Goal: Register for event/course

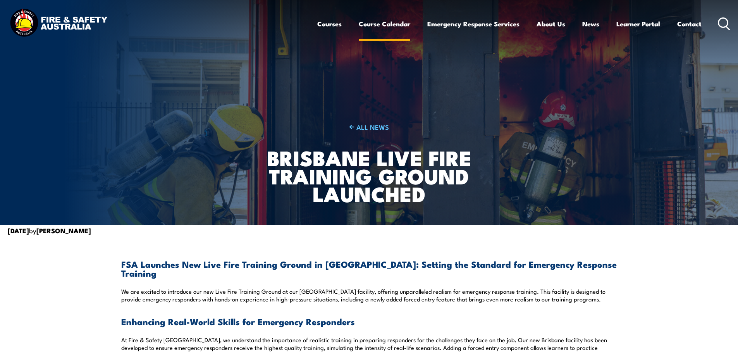
click at [379, 23] on link "Course Calendar" at bounding box center [385, 24] width 52 height 21
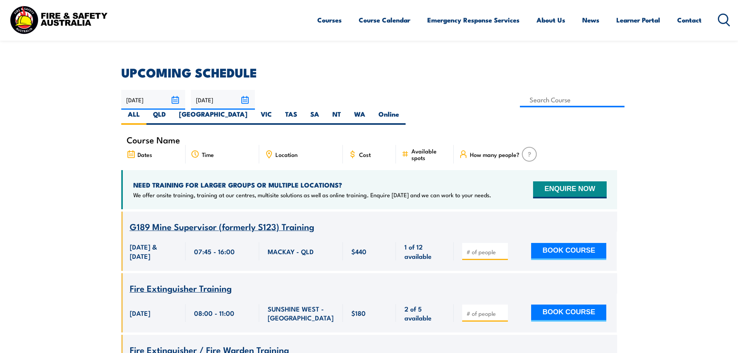
scroll to position [194, 0]
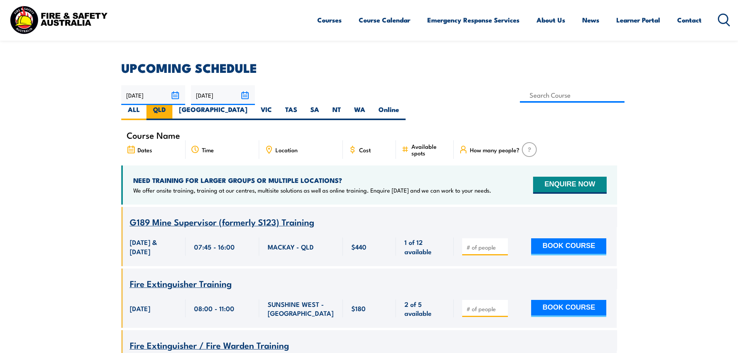
click at [173, 105] on label "QLD" at bounding box center [160, 112] width 26 height 15
click at [171, 105] on input "QLD" at bounding box center [168, 107] width 5 height 5
radio input "true"
